Goal: Complete application form

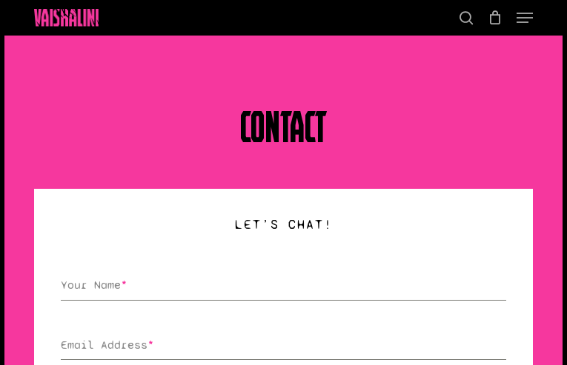
type input "NoAgMwIJKlNwzg"
type input "[EMAIL_ADDRESS][DOMAIN_NAME]"
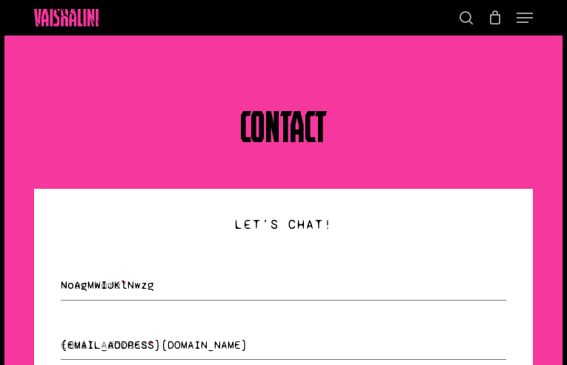
type input "qeydBKbROFHOOTsk"
type input "fosPSWgGSjgD"
type input "GqWPaDLVKHc"
select select "management"
